Goal: Transaction & Acquisition: Obtain resource

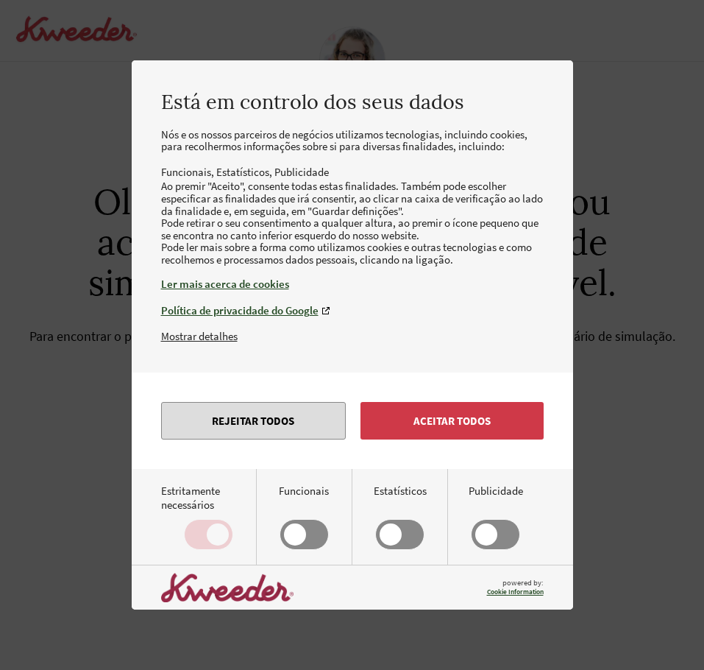
click at [316, 439] on button "Rejeitar todos" at bounding box center [253, 421] width 185 height 38
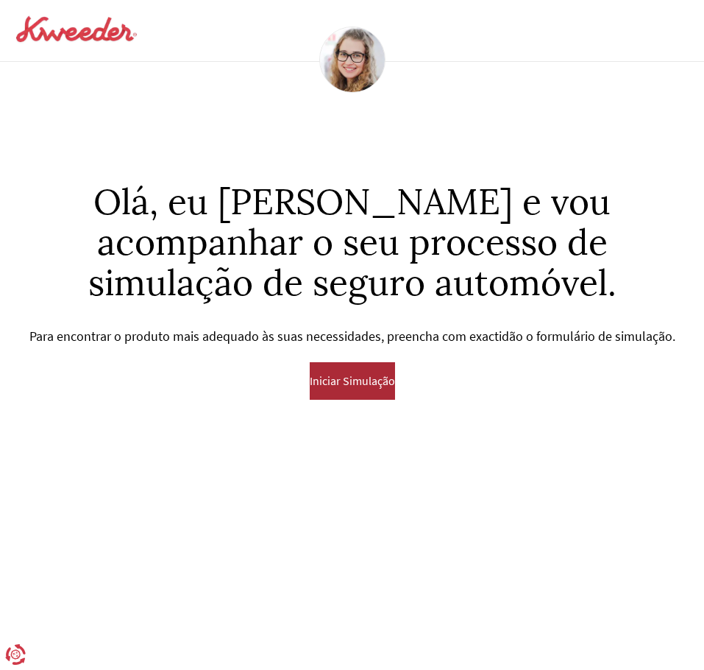
click at [359, 385] on span "Iniciar Simulação" at bounding box center [352, 380] width 85 height 13
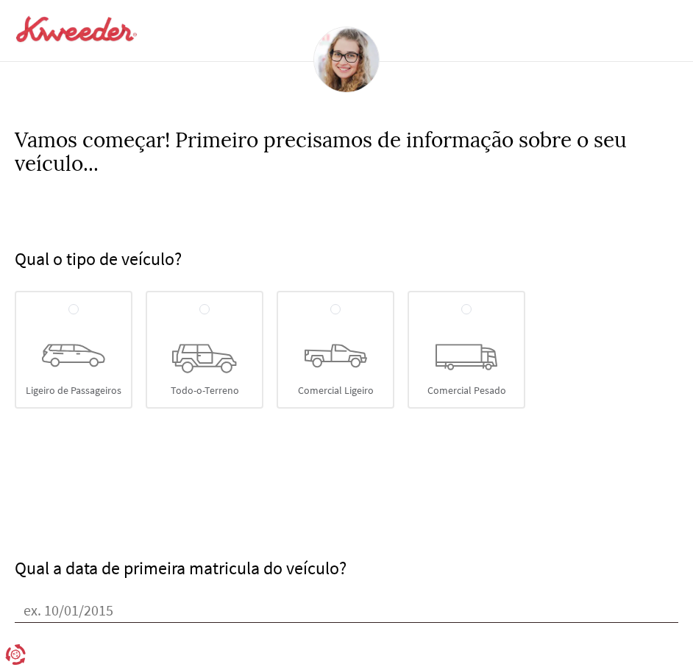
click at [94, 369] on div "Ligeiro de Passageiros" at bounding box center [74, 350] width 118 height 118
radio input "true"
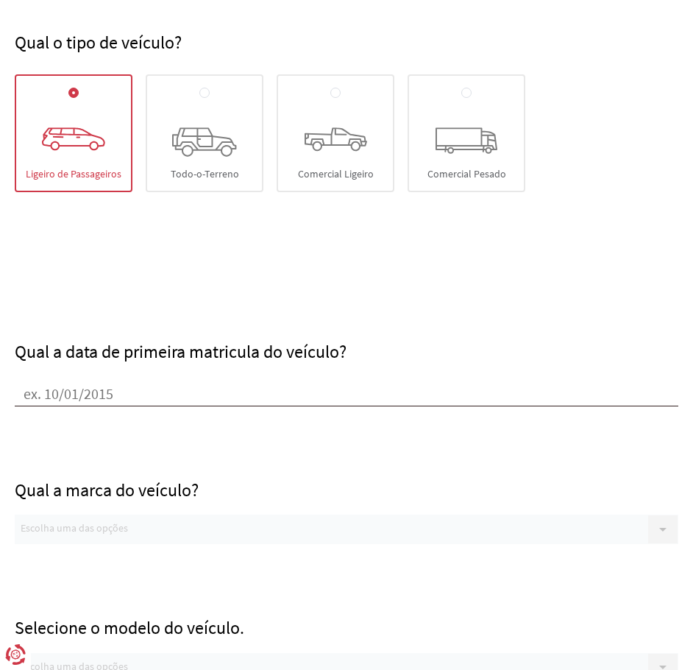
scroll to position [221, 0]
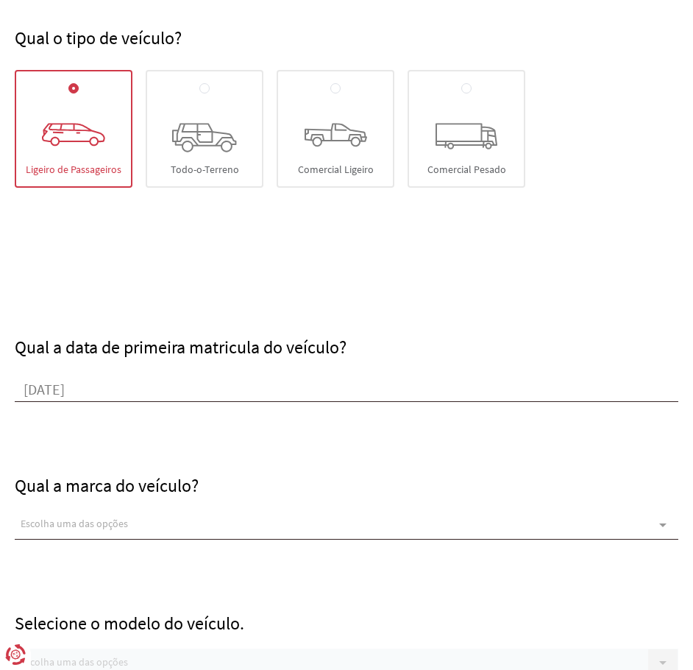
type input "[DATE]"
click at [146, 520] on div "Escolha uma das opções" at bounding box center [347, 524] width 664 height 29
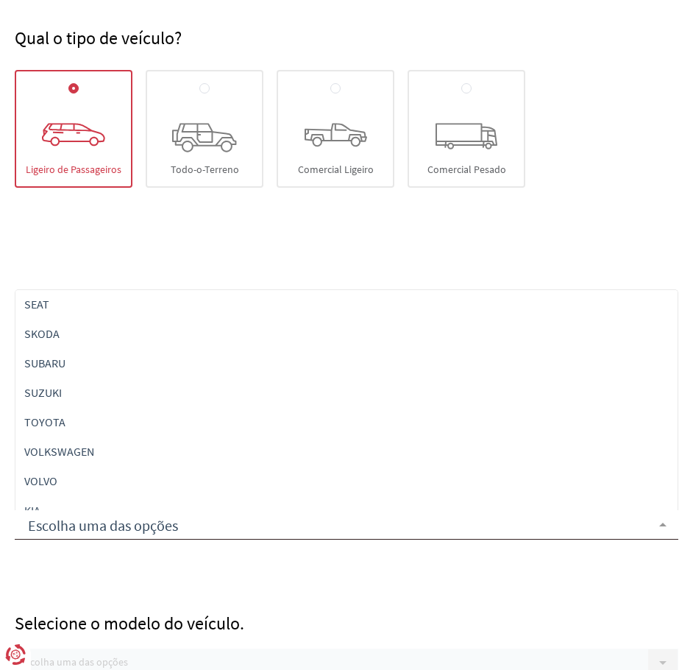
scroll to position [604, 0]
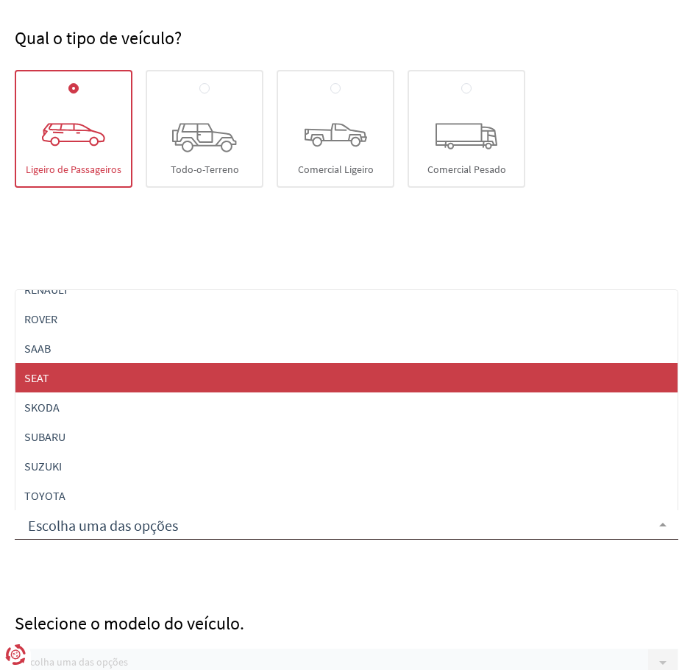
click at [46, 375] on span "SEAT" at bounding box center [36, 377] width 25 height 15
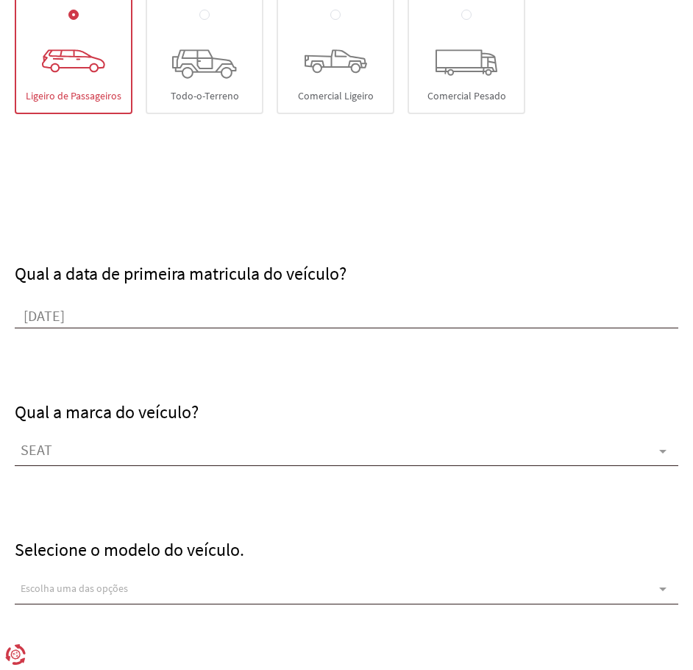
scroll to position [515, 0]
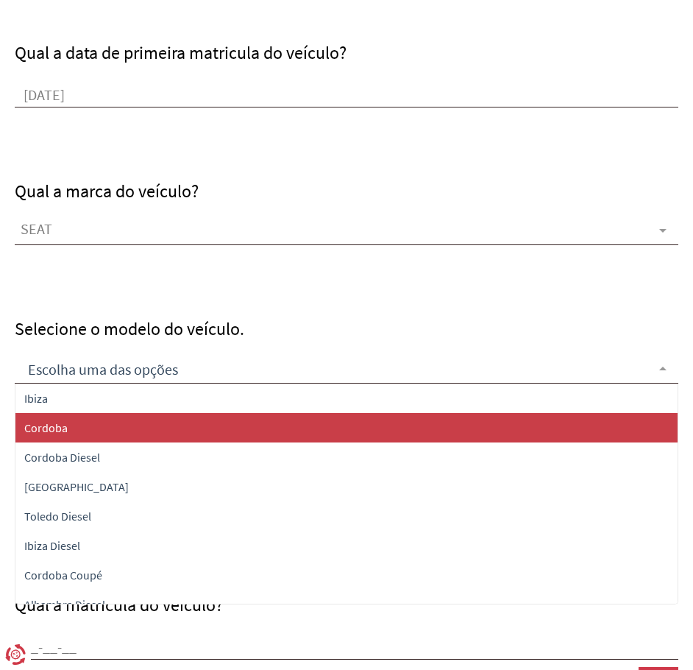
click at [54, 434] on span "Cordoba" at bounding box center [45, 427] width 43 height 15
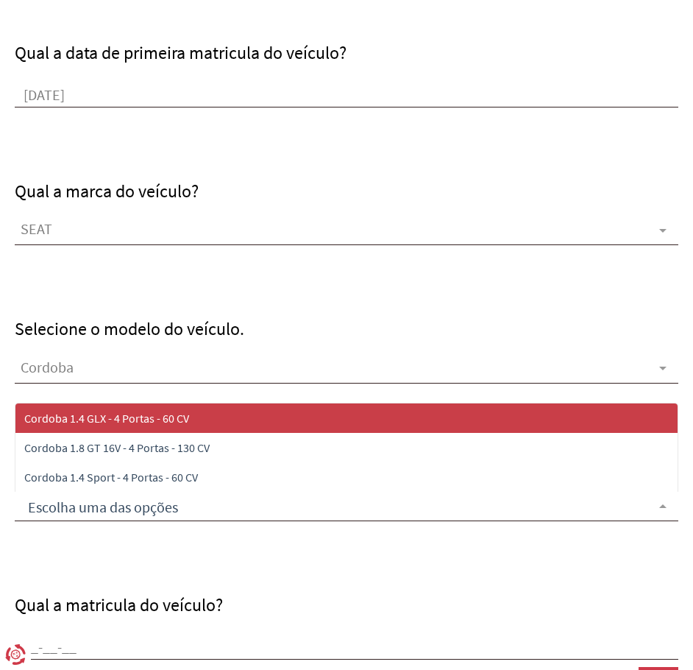
click at [102, 422] on span "Cordoba 1.4 GLX - 4 Portas - 60 CV" at bounding box center [106, 418] width 165 height 15
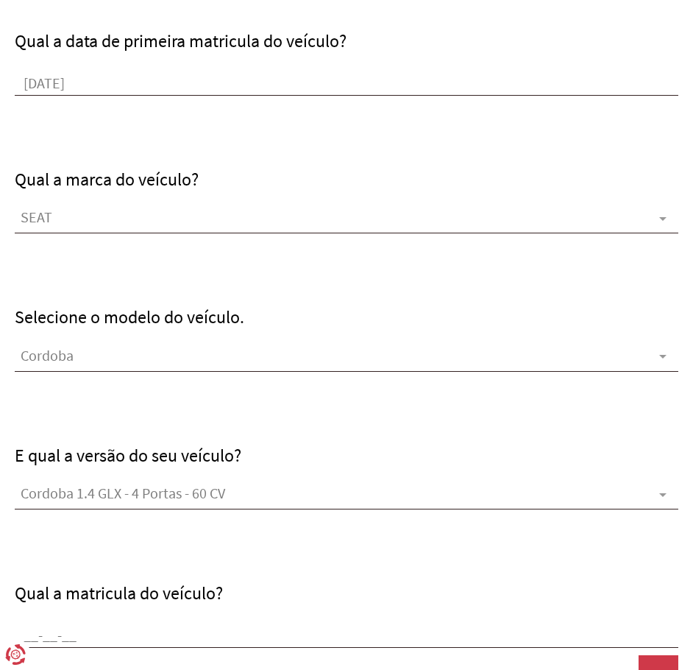
scroll to position [711, 0]
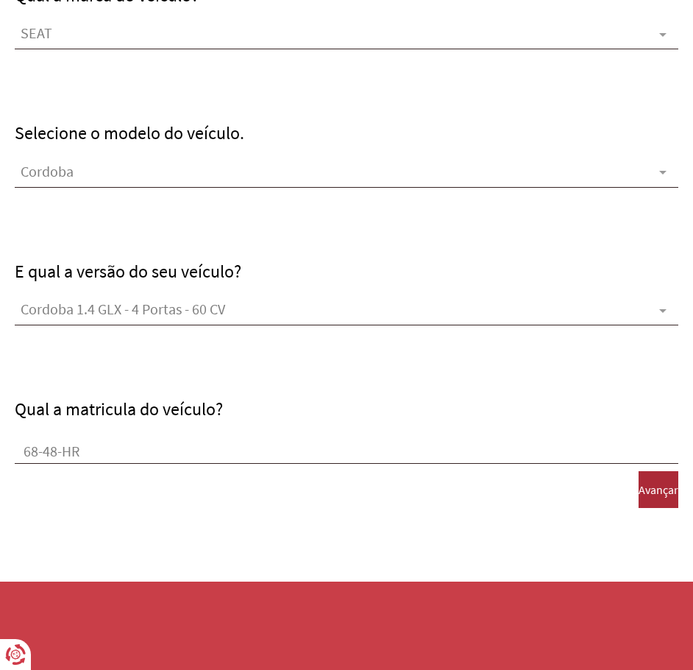
type input "68-48-HR"
click at [639, 501] on button "Avançar" at bounding box center [659, 489] width 40 height 37
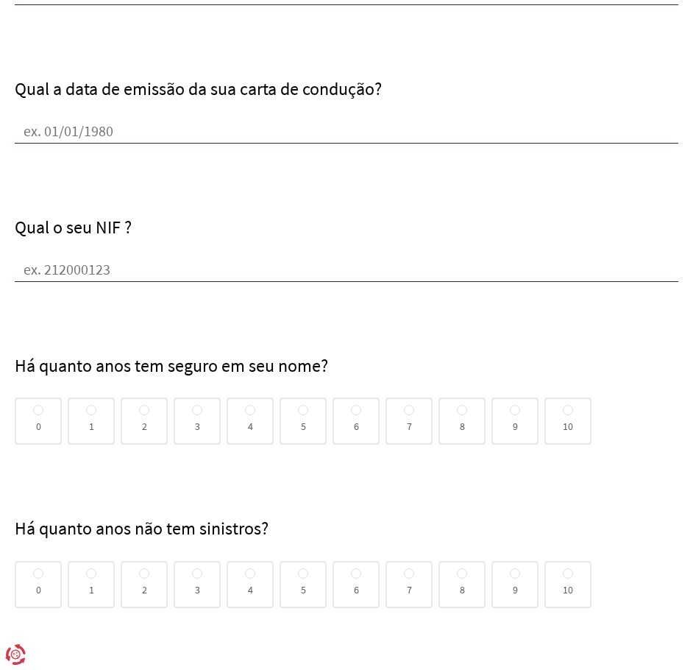
scroll to position [0, 0]
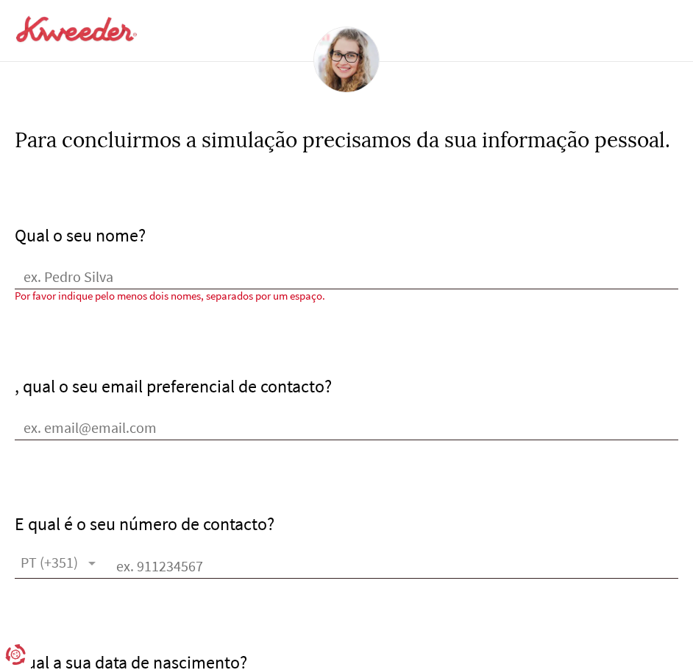
click at [169, 266] on div "Qual o seu nome?" at bounding box center [347, 257] width 664 height 65
click at [169, 279] on input "Qual o seu nome?" at bounding box center [347, 278] width 664 height 22
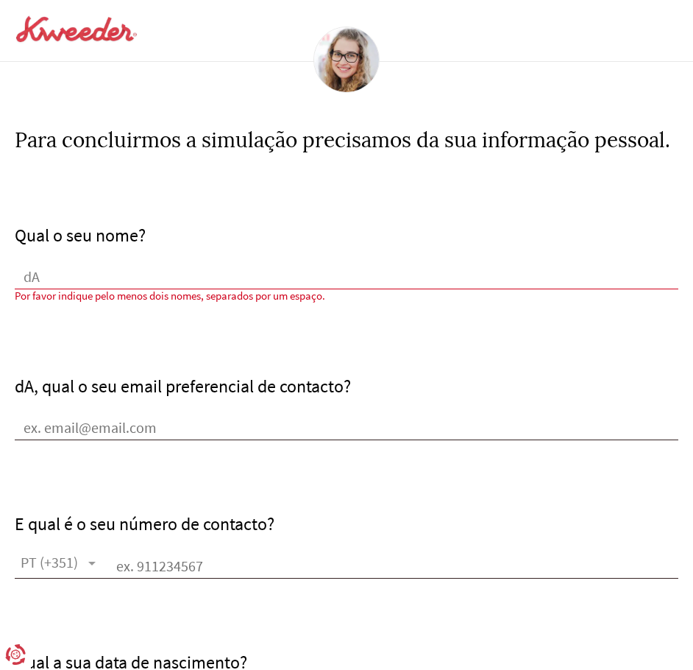
type input "d"
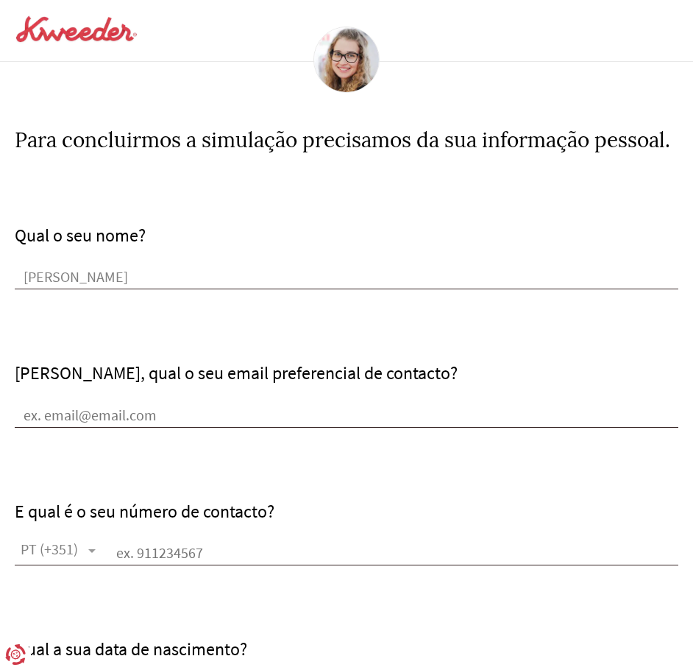
type input "[PERSON_NAME]"
click at [132, 417] on input "[PERSON_NAME], qual o seu email preferencial de contacto?" at bounding box center [347, 417] width 664 height 22
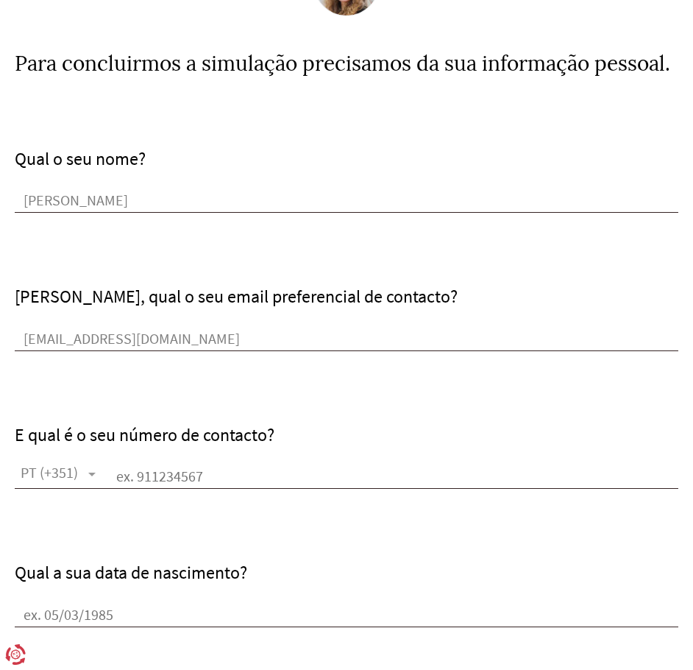
scroll to position [221, 0]
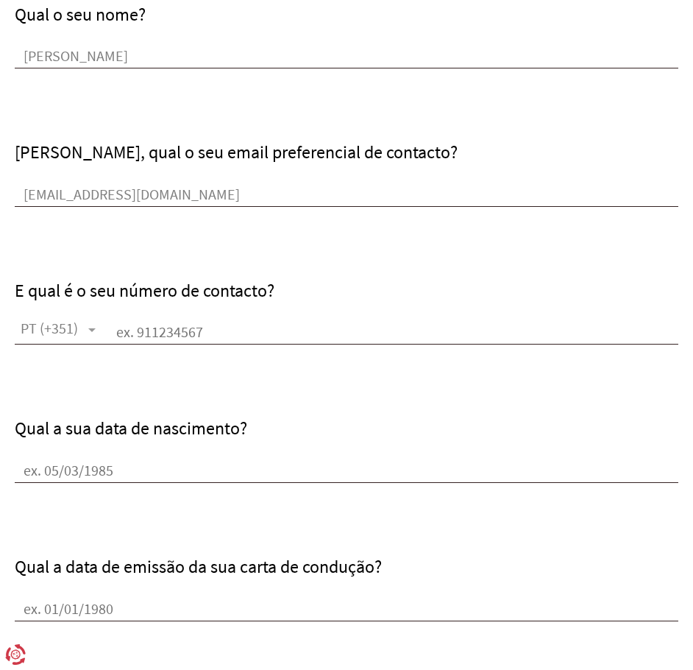
type input "[EMAIL_ADDRESS][DOMAIN_NAME]"
click at [96, 468] on input "Qual a sua data de nascimento?" at bounding box center [347, 472] width 664 height 22
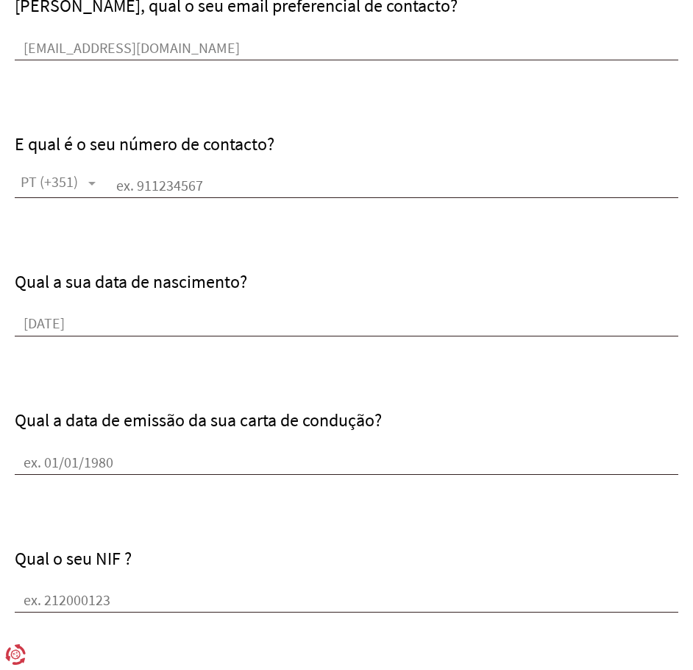
scroll to position [368, 0]
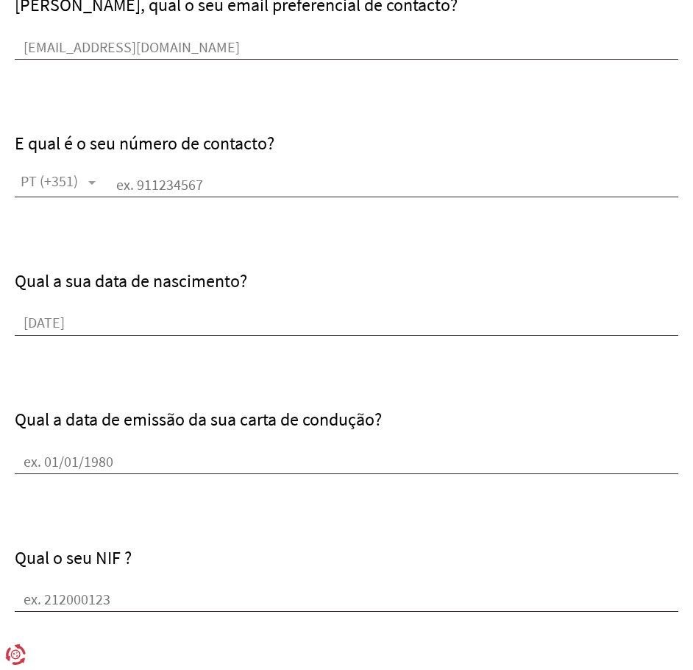
type input "[DATE]"
click at [75, 460] on input "Qual a data de emissão da sua carta de condução?" at bounding box center [347, 463] width 664 height 22
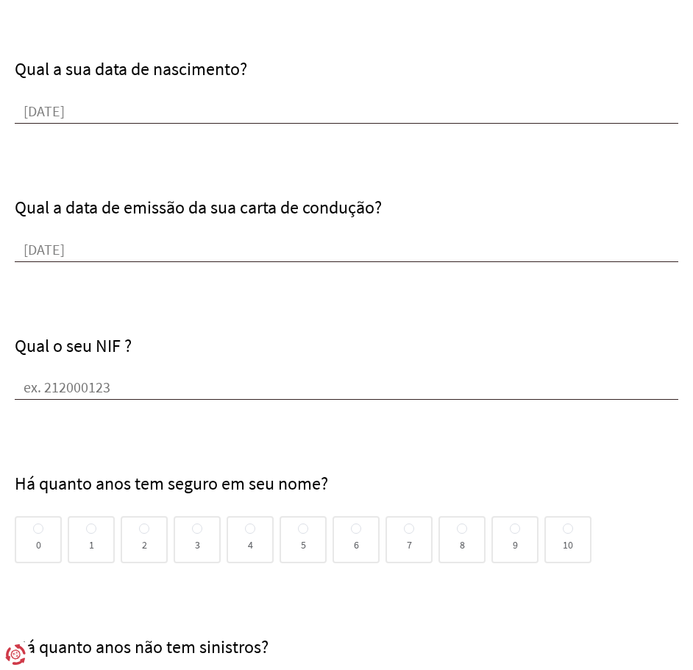
scroll to position [589, 0]
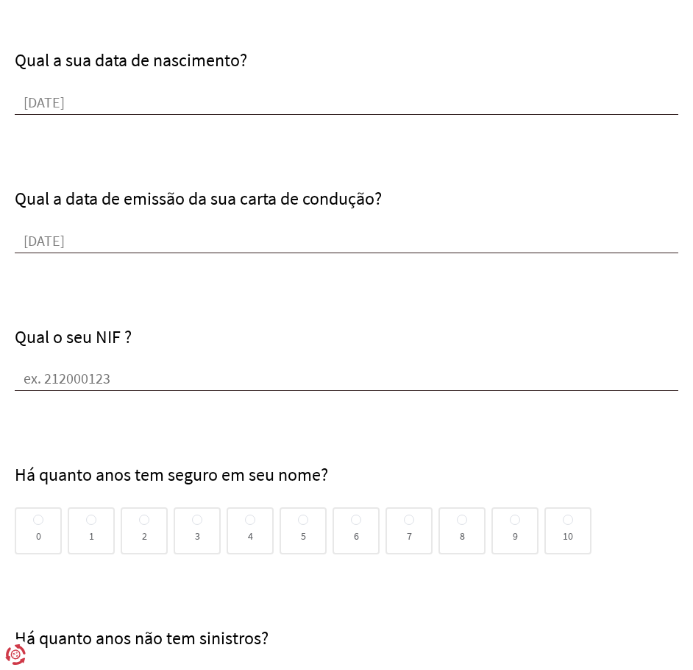
type input "[DATE]"
click at [63, 367] on div "Qual o seu NIF ?" at bounding box center [347, 359] width 664 height 65
click at [71, 391] on input "Qual o seu NIF ?" at bounding box center [347, 380] width 664 height 22
type input "271731478"
click at [202, 525] on div "3" at bounding box center [197, 530] width 47 height 47
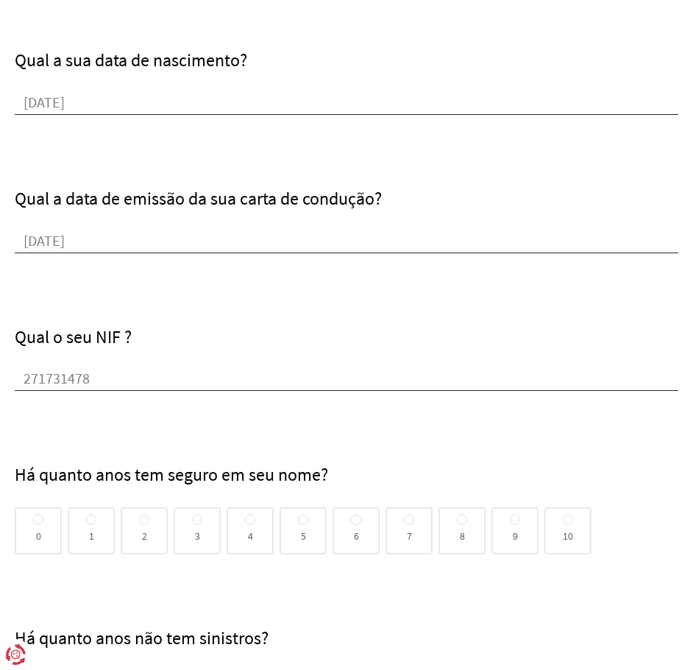
radio input "true"
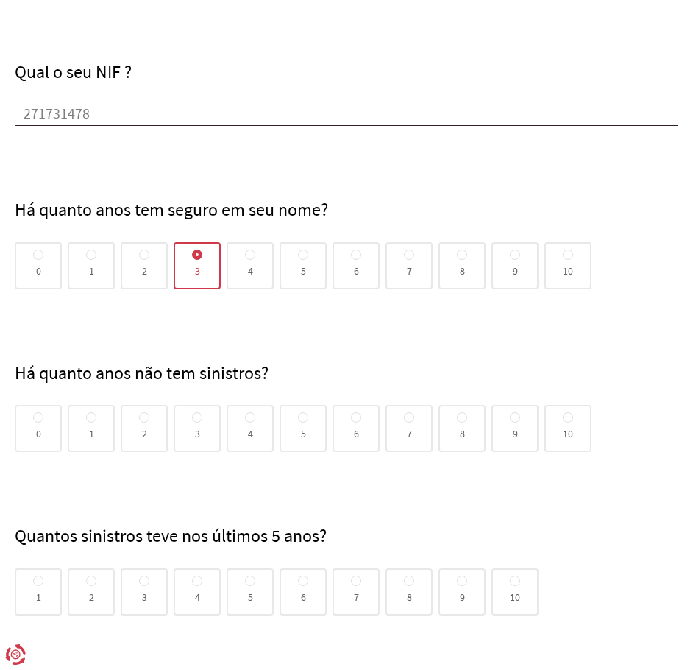
scroll to position [883, 0]
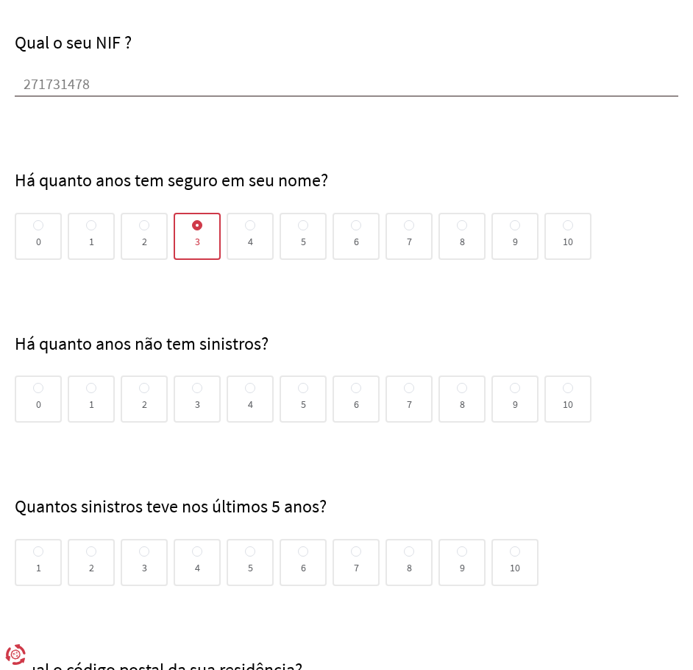
click at [144, 399] on span "2" at bounding box center [144, 399] width 5 height 0
radio input "true"
click at [144, 395] on input "2" at bounding box center [144, 389] width 10 height 12
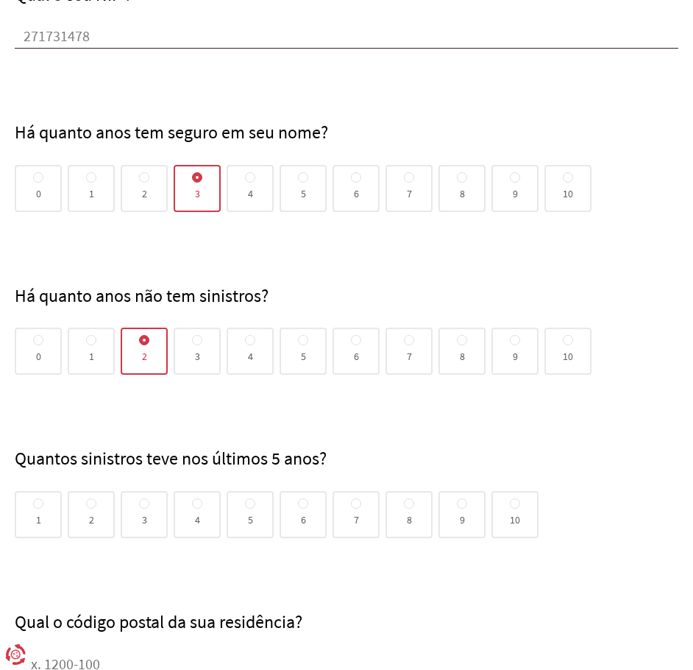
scroll to position [1104, 0]
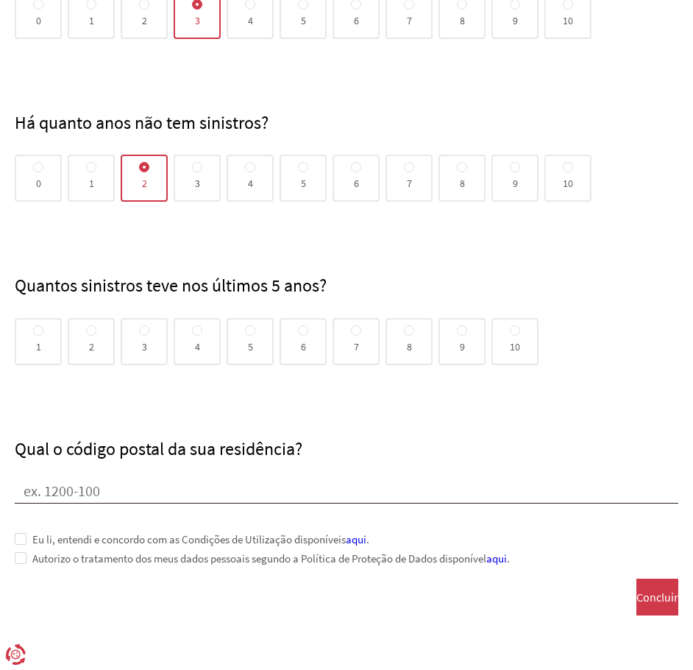
click at [40, 342] on span "1" at bounding box center [38, 342] width 5 height 0
radio input "true"
click at [40, 337] on input "1" at bounding box center [38, 331] width 10 height 12
click at [176, 489] on input "Qual o código postal da sua residência?" at bounding box center [347, 492] width 664 height 22
type input "4430-126"
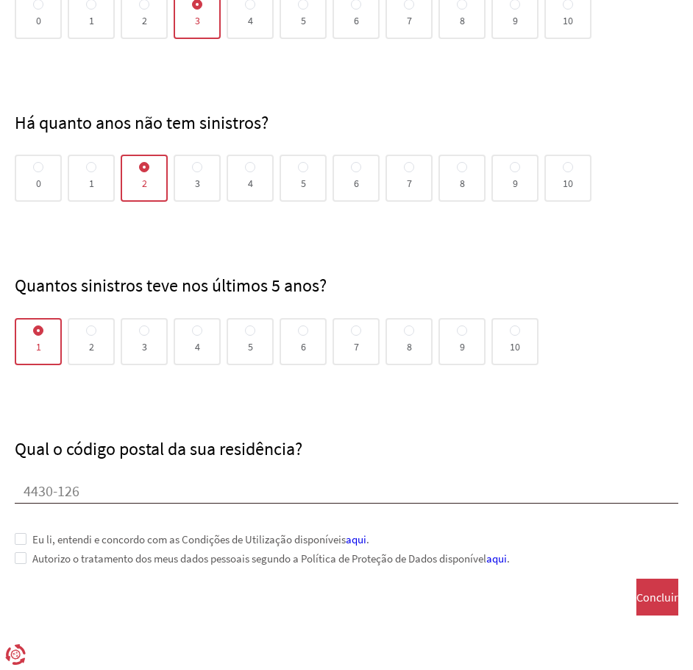
click at [29, 537] on span "Eu li, entendi e concordo com as Condições de Utilização disponíveis aqui ." at bounding box center [197, 539] width 343 height 13
click at [637, 604] on span "Concluir" at bounding box center [658, 596] width 42 height 13
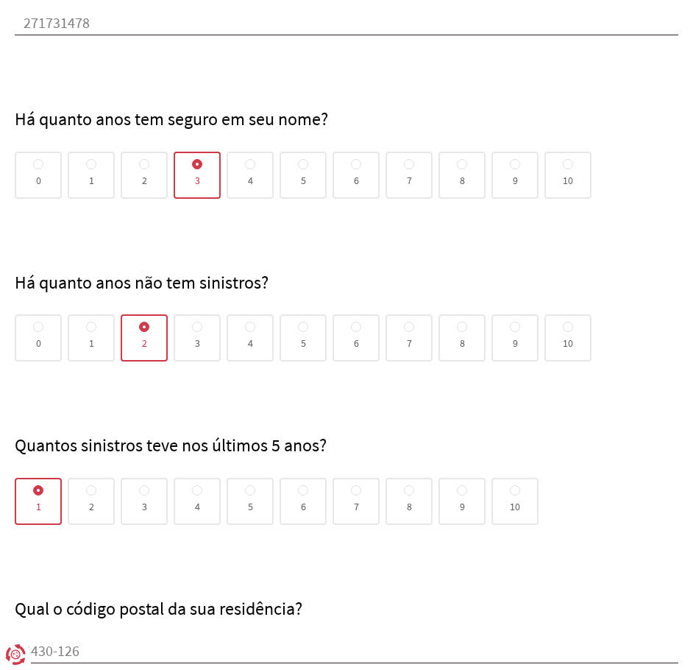
scroll to position [1224, 0]
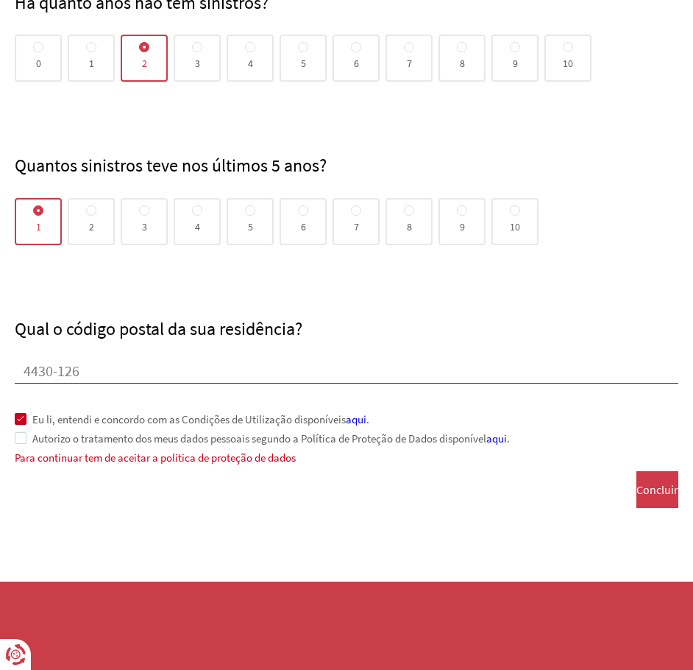
type input "933560877"
click at [21, 436] on span at bounding box center [21, 438] width 12 height 12
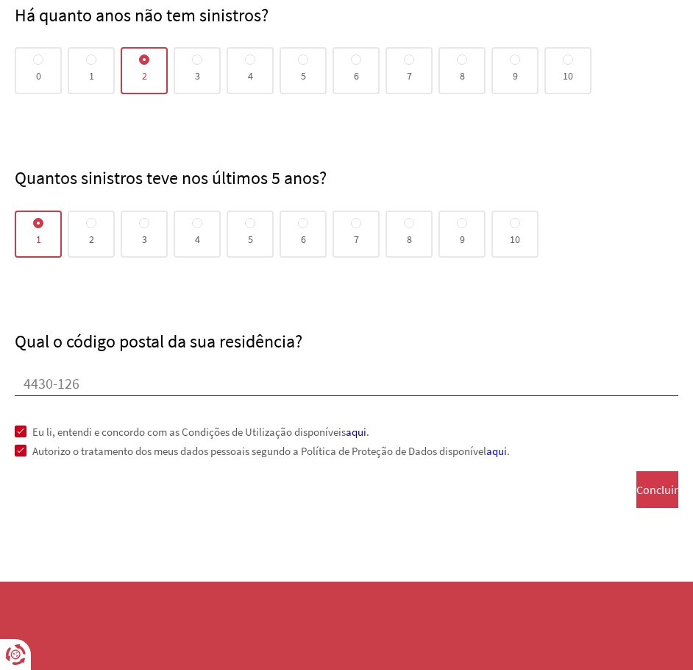
scroll to position [1212, 0]
click at [649, 496] on span "Concluir" at bounding box center [658, 489] width 42 height 13
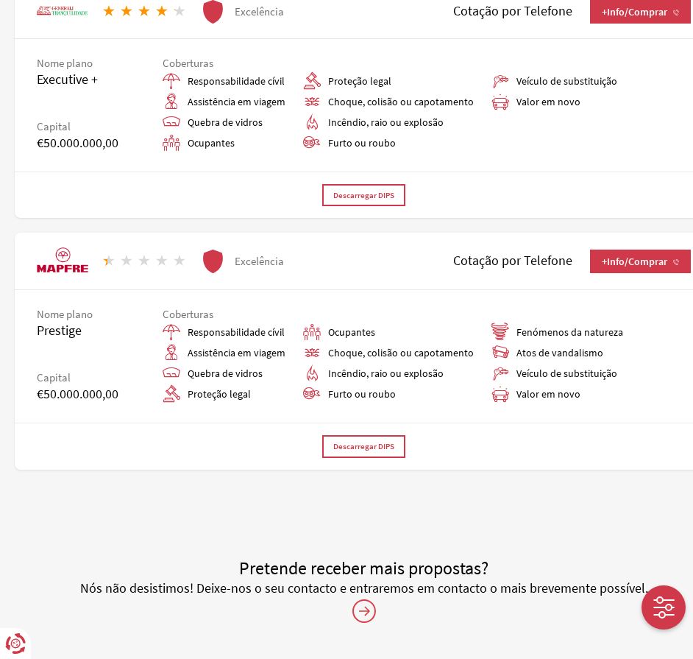
scroll to position [2324, 0]
